Goal: Navigation & Orientation: Go to known website

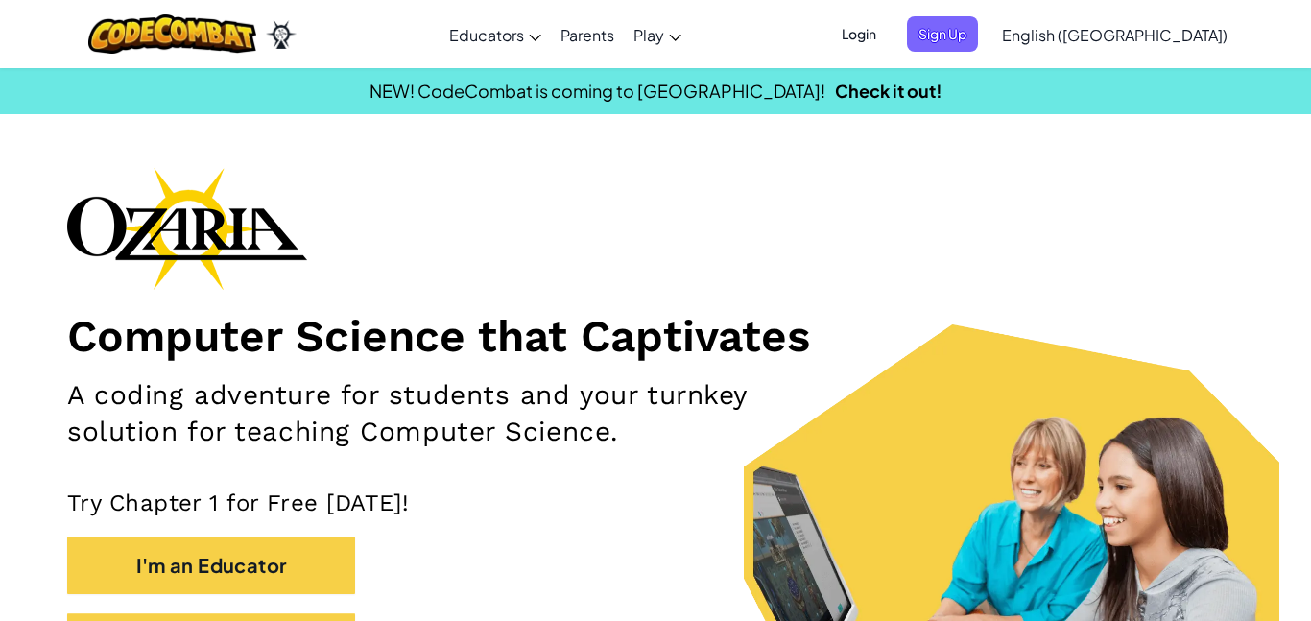
click at [887, 27] on span "Login" at bounding box center [859, 33] width 58 height 35
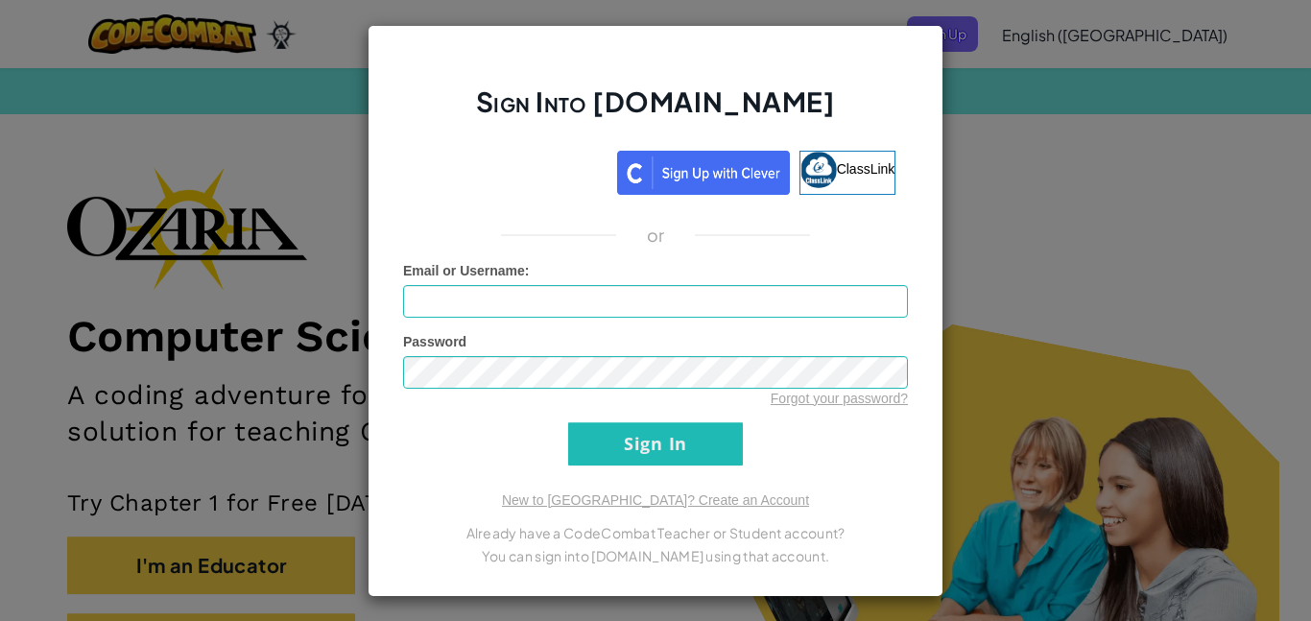
click at [996, 409] on div "Sign Into [DOMAIN_NAME] ClassLink or Unknown Error Email or Username : Password…" at bounding box center [655, 310] width 1311 height 621
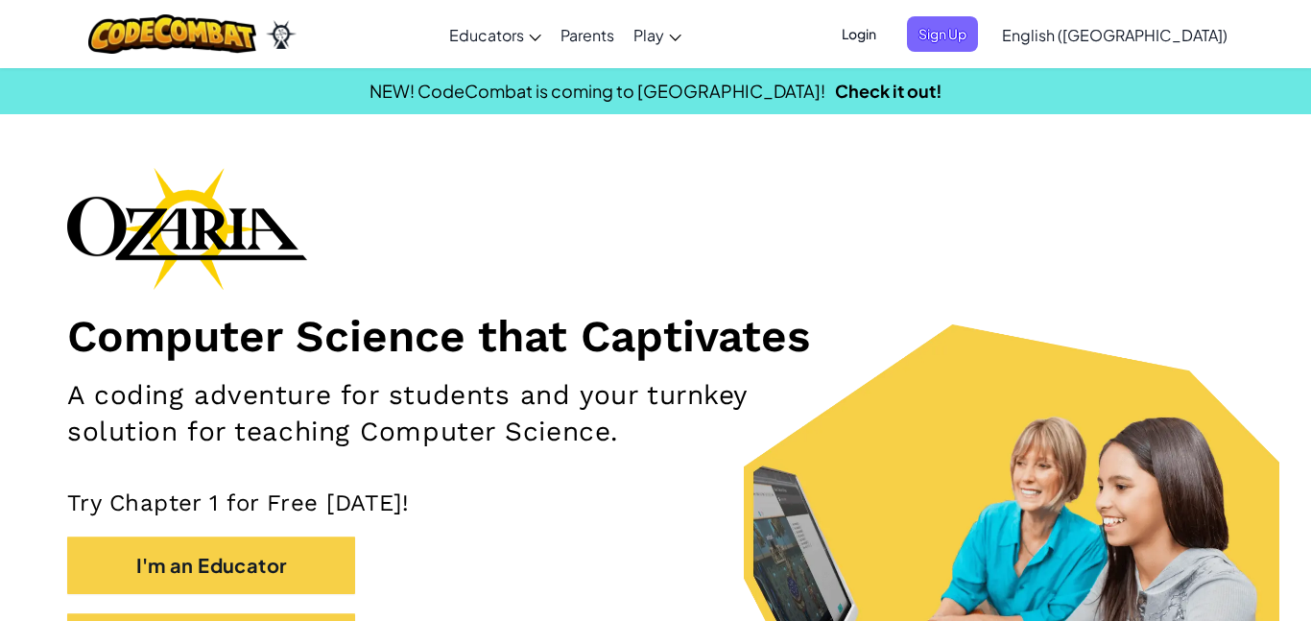
click at [887, 43] on span "Login" at bounding box center [859, 33] width 58 height 35
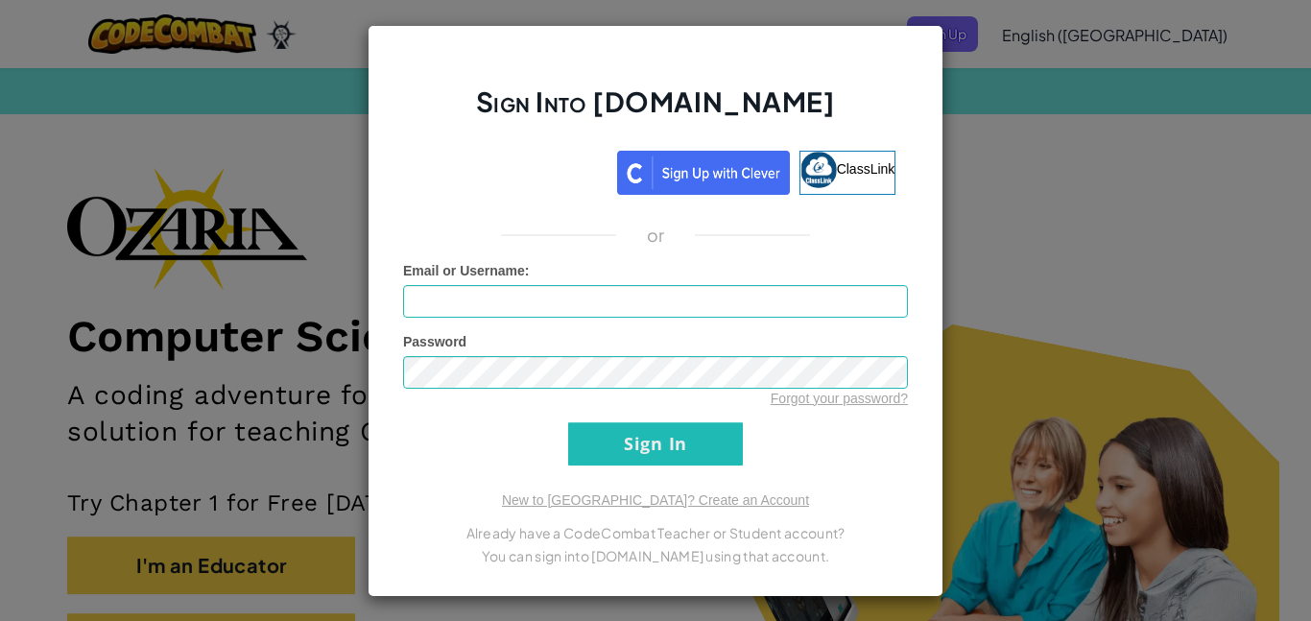
click at [1155, 157] on div "Sign Into [DOMAIN_NAME] ClassLink or Unknown Error Email or Username : Password…" at bounding box center [655, 310] width 1311 height 621
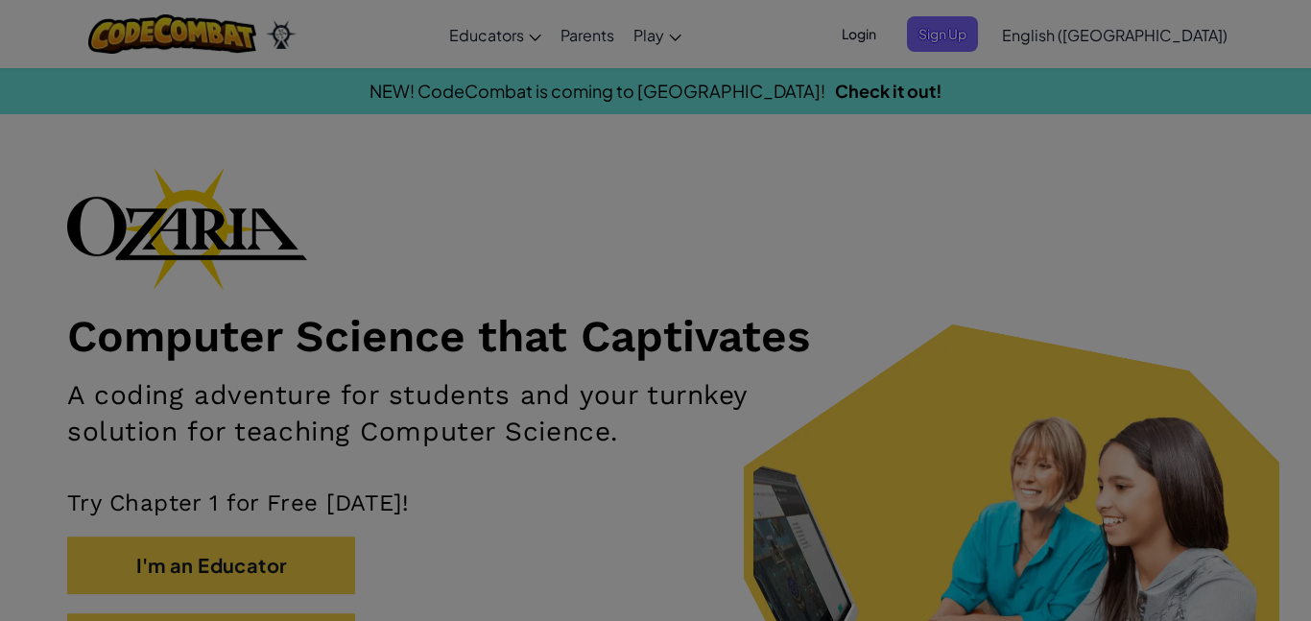
click at [1155, 157] on div "Sign Into [DOMAIN_NAME] ClassLink or Unknown Error Email or Username : Password…" at bounding box center [655, 310] width 1311 height 621
